Goal: Task Accomplishment & Management: Manage account settings

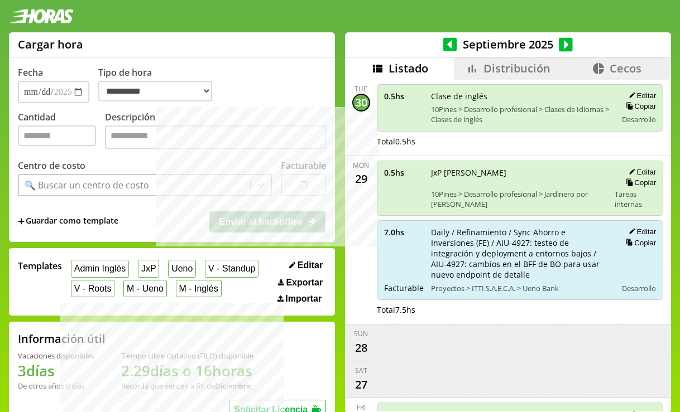
select select "**********"
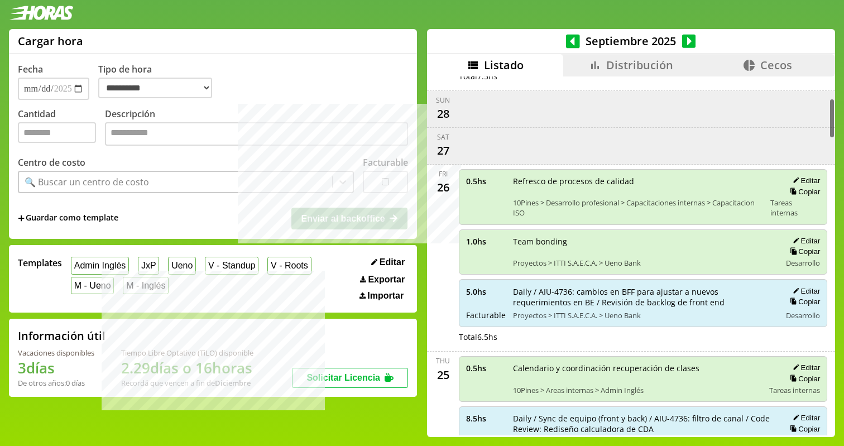
scroll to position [196, 0]
click at [679, 292] on button "Editar" at bounding box center [804, 291] width 31 height 9
type input "**********"
type input "*"
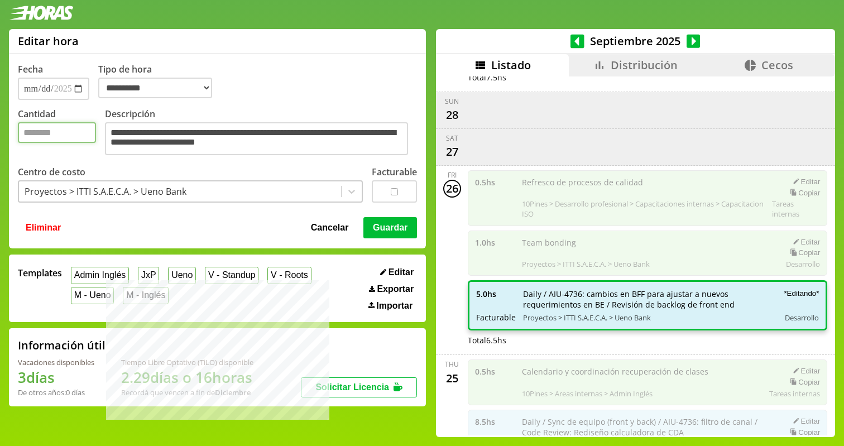
click at [42, 135] on input "*" at bounding box center [57, 132] width 78 height 21
type input "*"
click at [379, 229] on button "Guardar" at bounding box center [390, 227] width 54 height 21
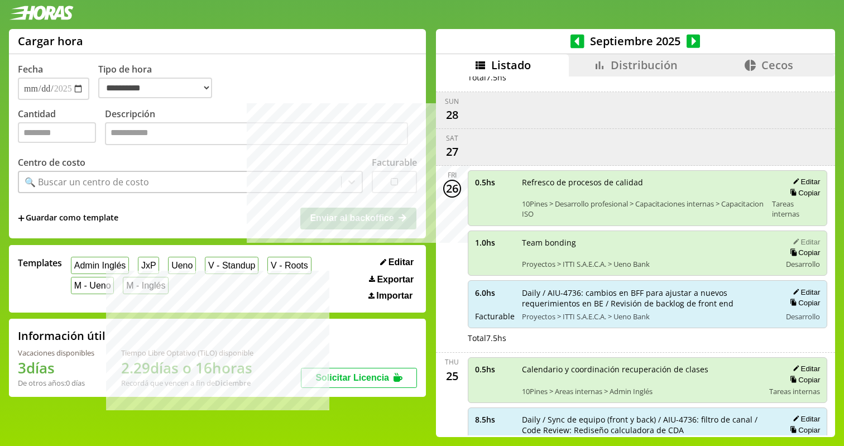
click at [679, 240] on button "Editar" at bounding box center [804, 241] width 31 height 9
type input "*"
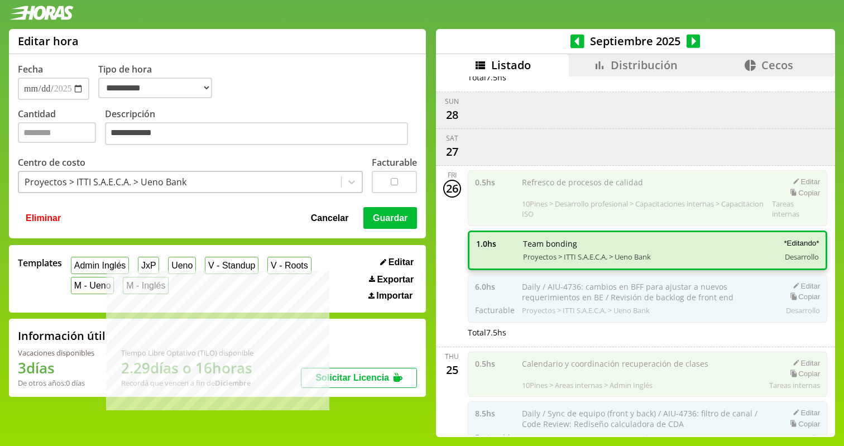
click at [40, 218] on button "Eliminar" at bounding box center [43, 217] width 42 height 21
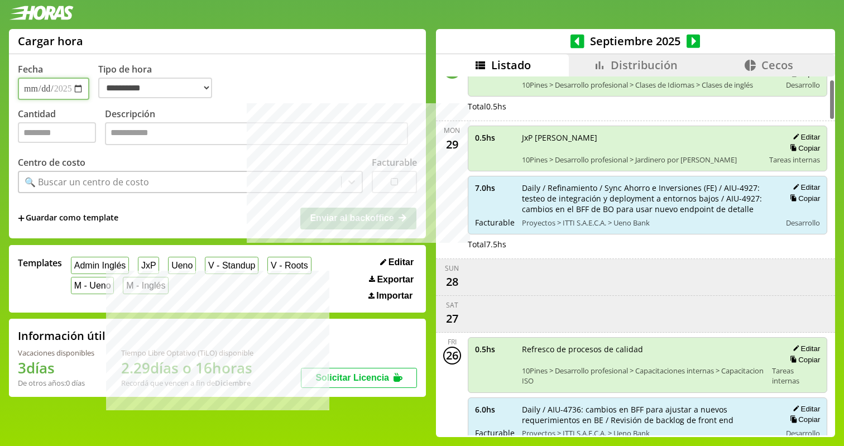
scroll to position [0, 0]
